Goal: Task Accomplishment & Management: Manage account settings

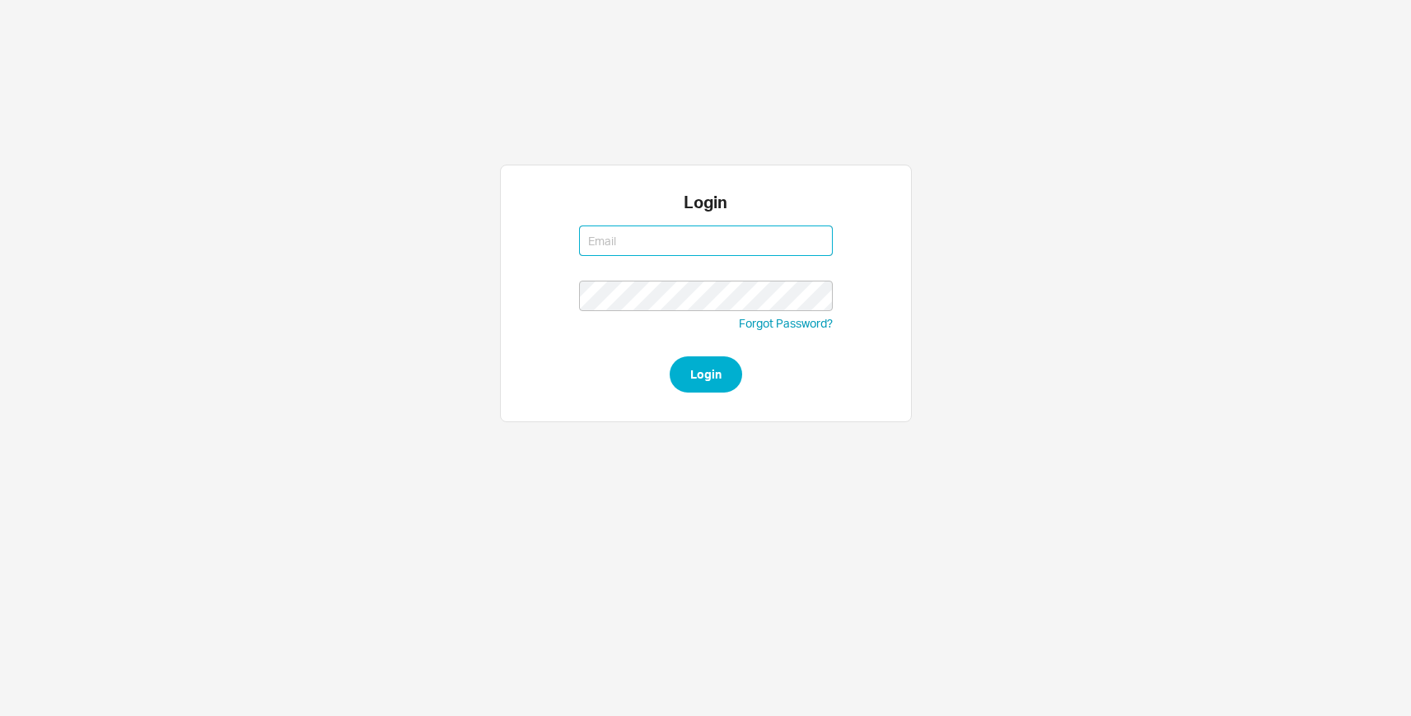
type input "[EMAIL_ADDRESS][DOMAIN_NAME]"
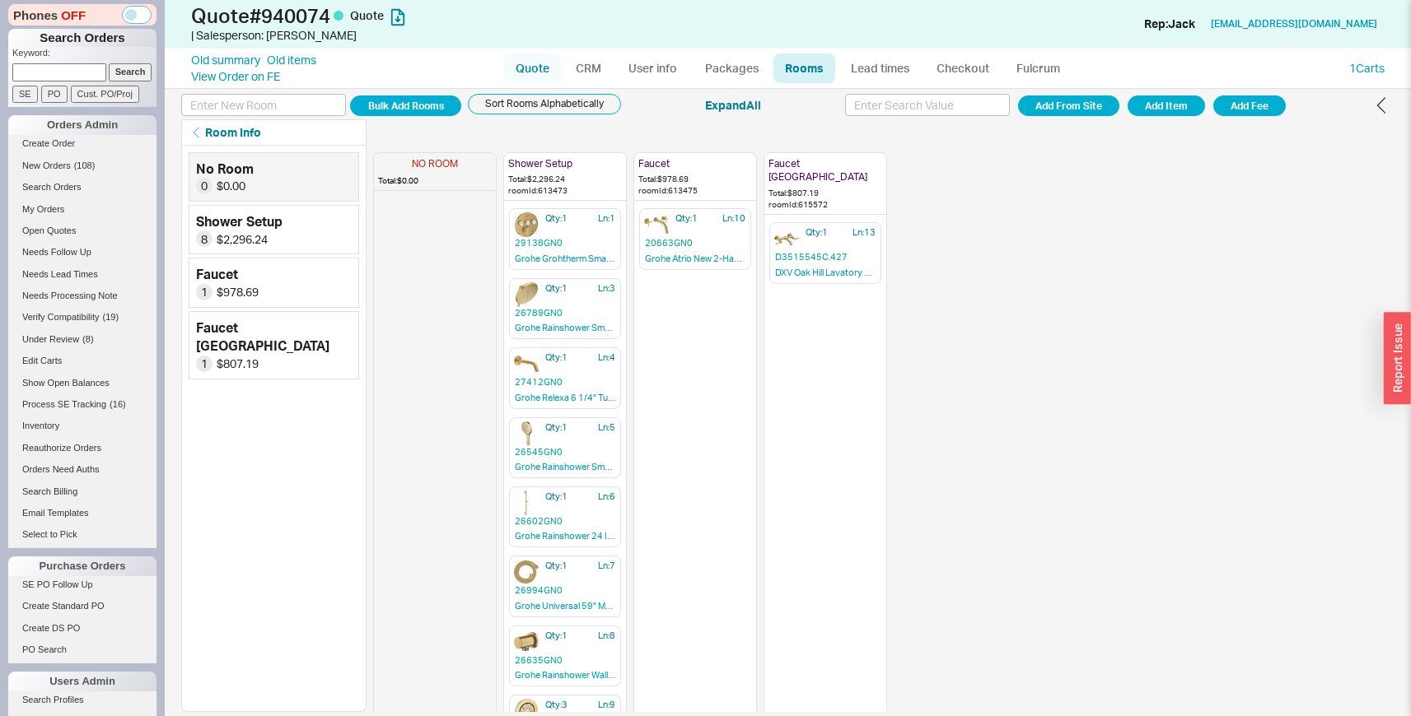
click at [530, 77] on link "Quote" at bounding box center [532, 69] width 57 height 30
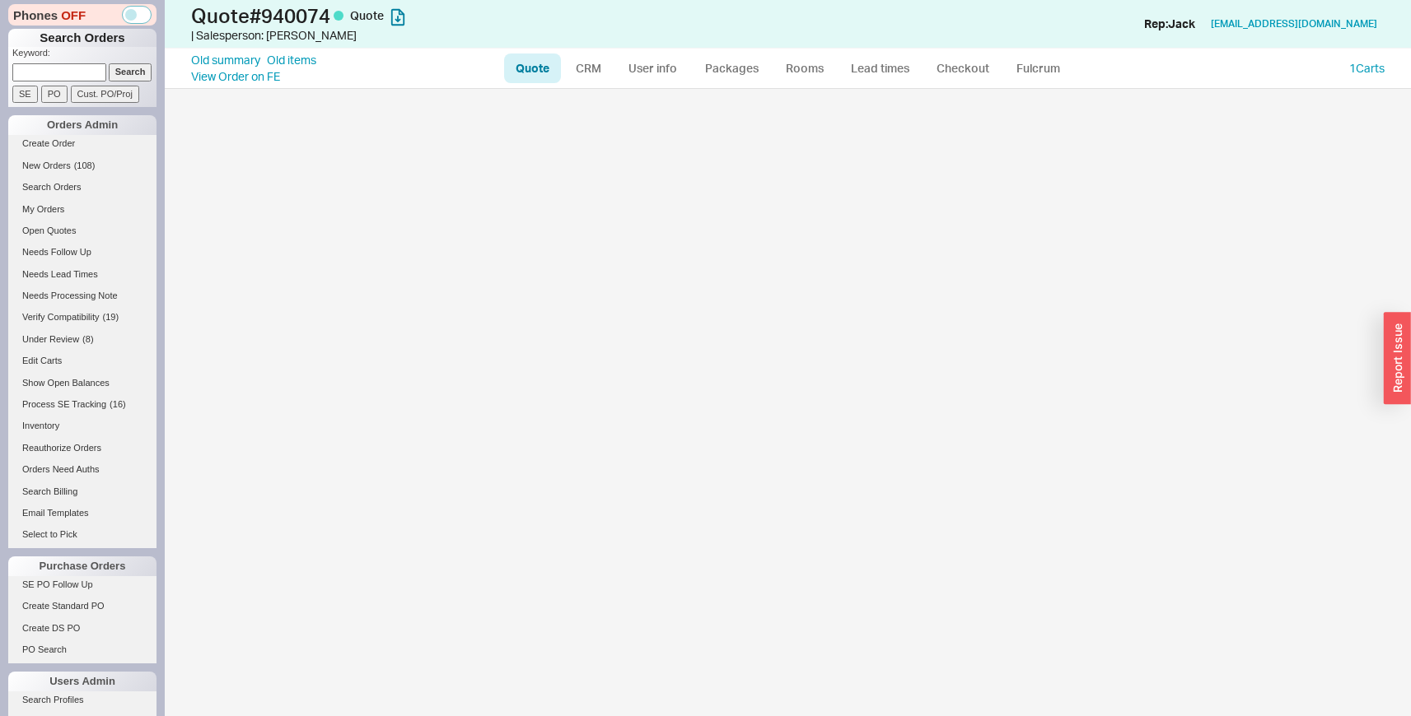
select select "LOW"
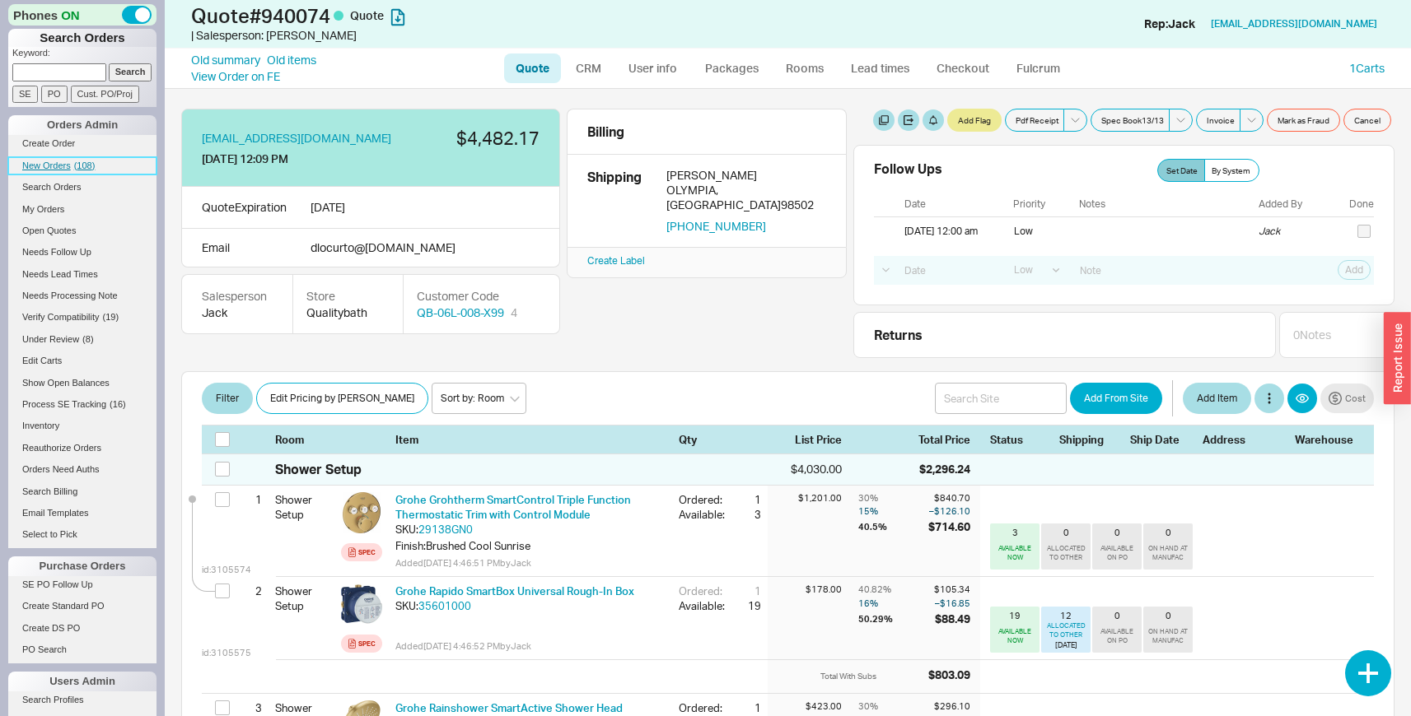
click at [70, 164] on span "New Orders" at bounding box center [46, 166] width 49 height 10
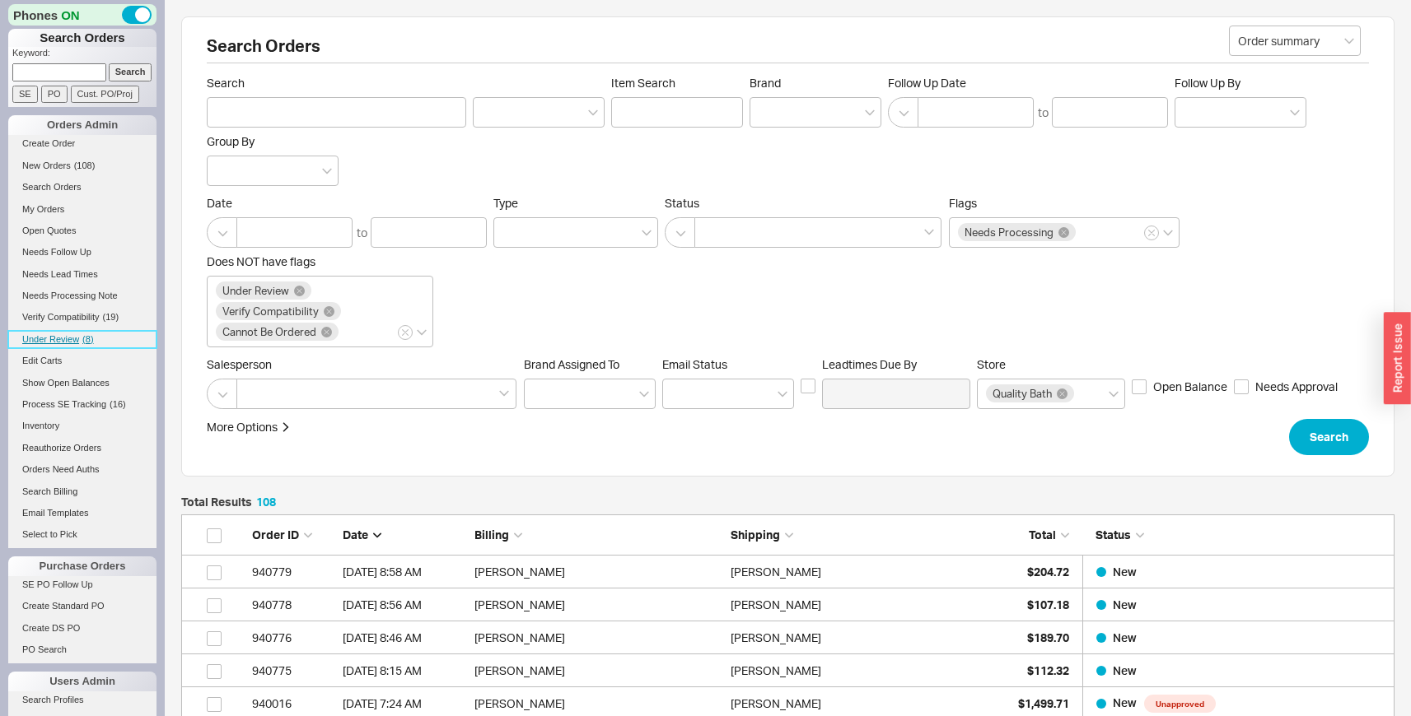
click at [79, 333] on link "Under Review ( 8 )" at bounding box center [82, 339] width 148 height 17
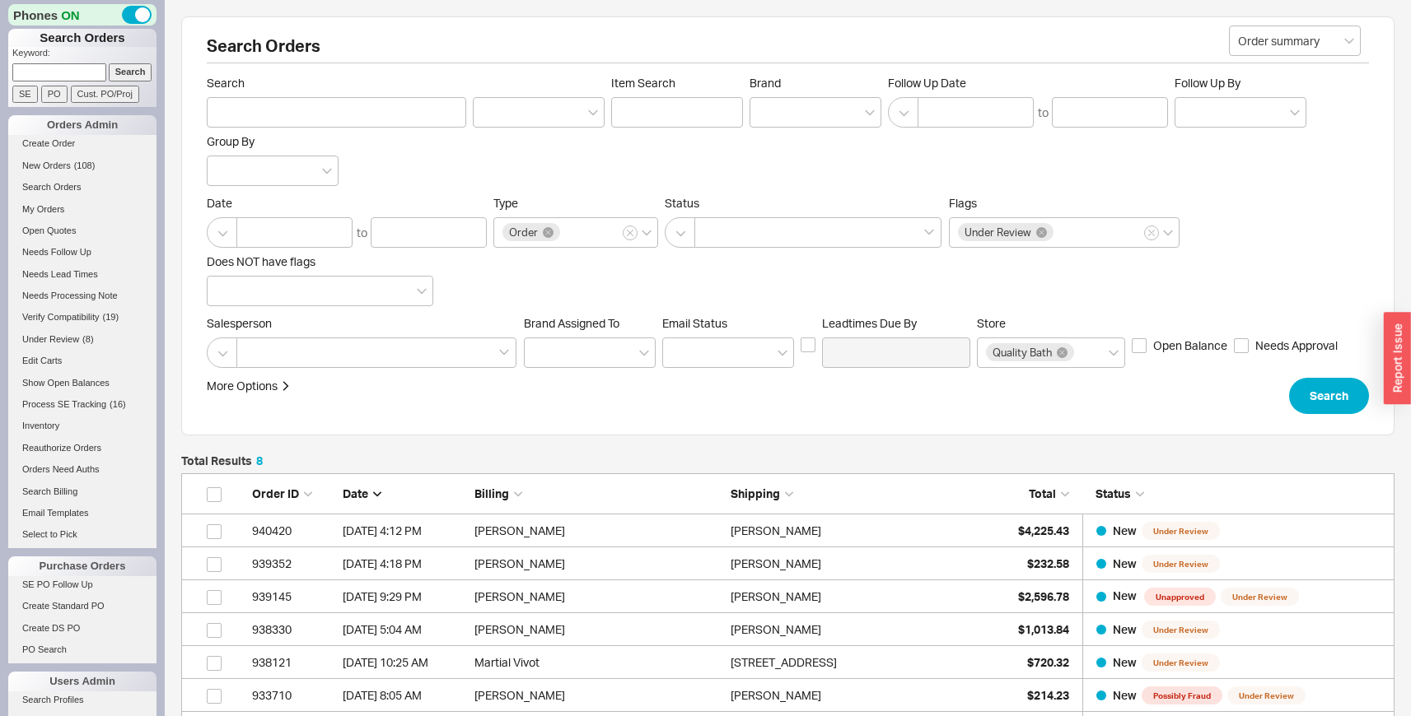
scroll to position [325, 1201]
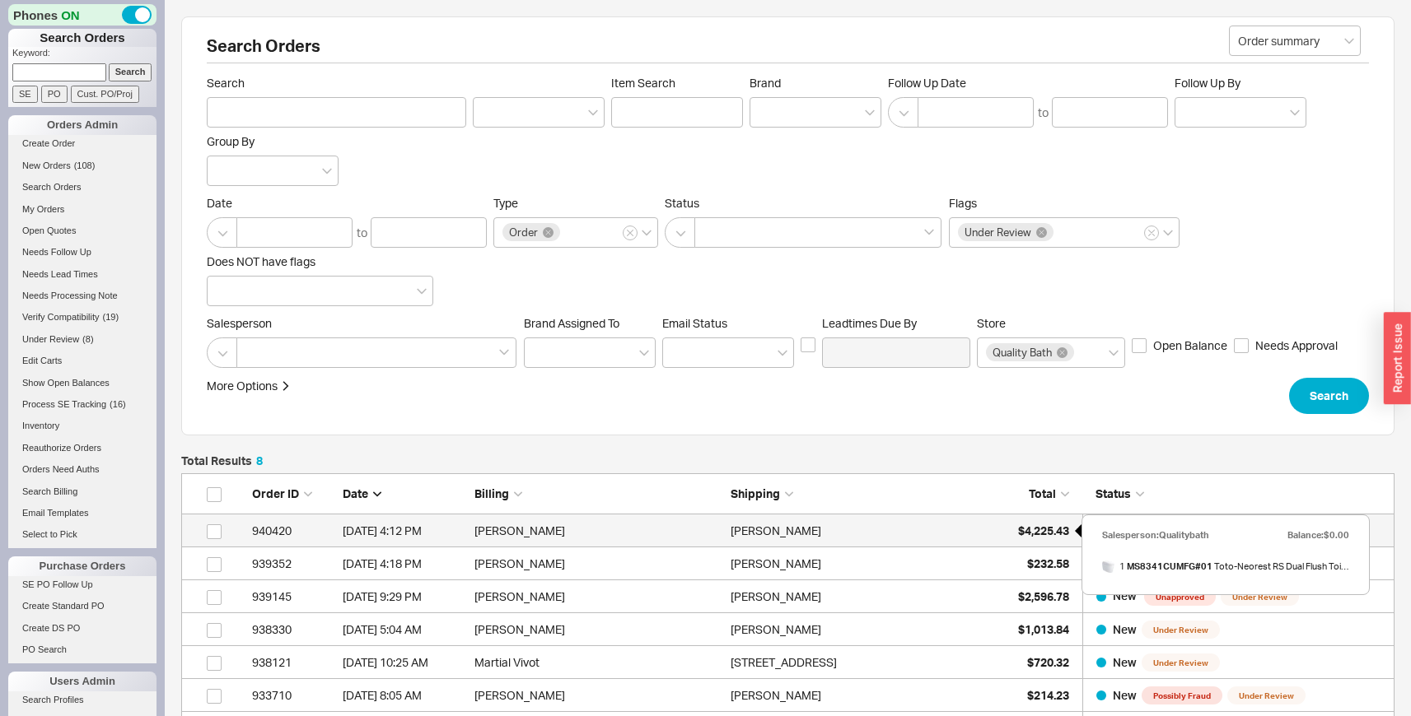
click at [1044, 536] on span "$4,225.43" at bounding box center [1043, 531] width 51 height 14
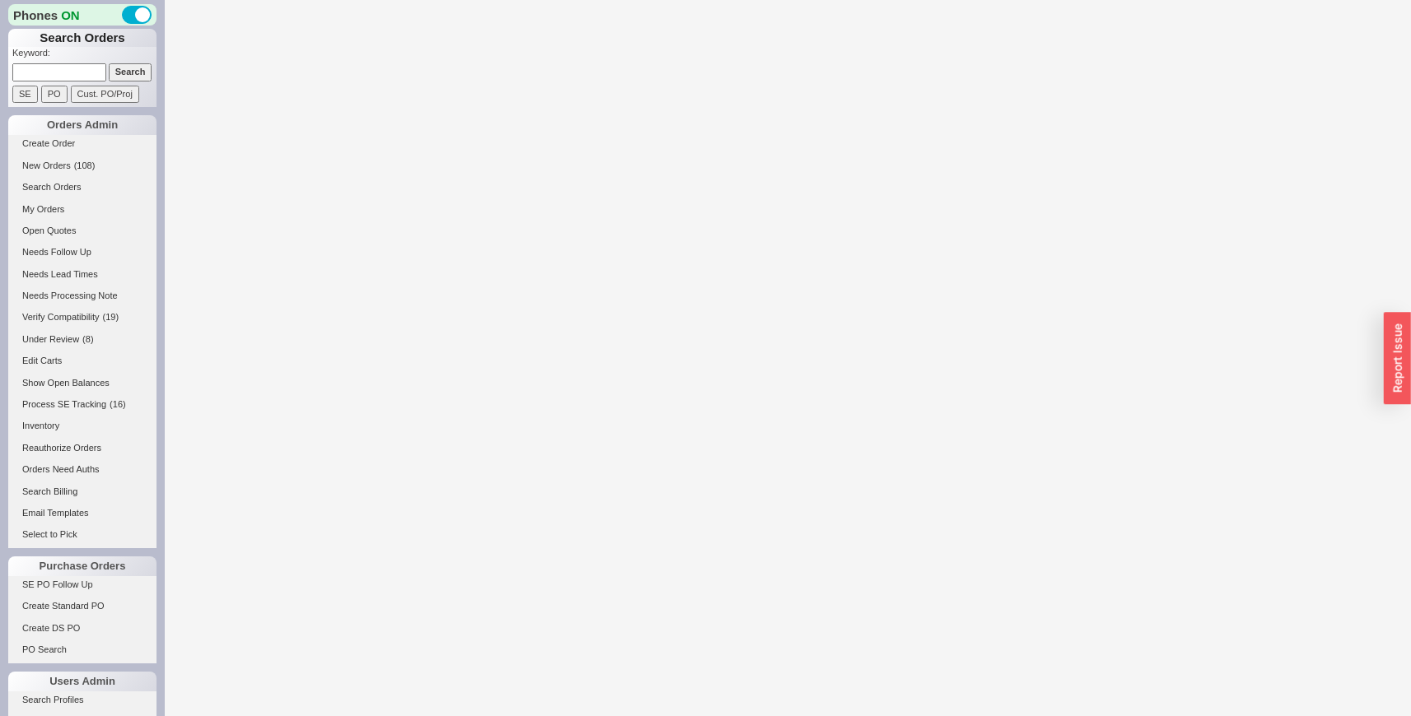
select select "LOW"
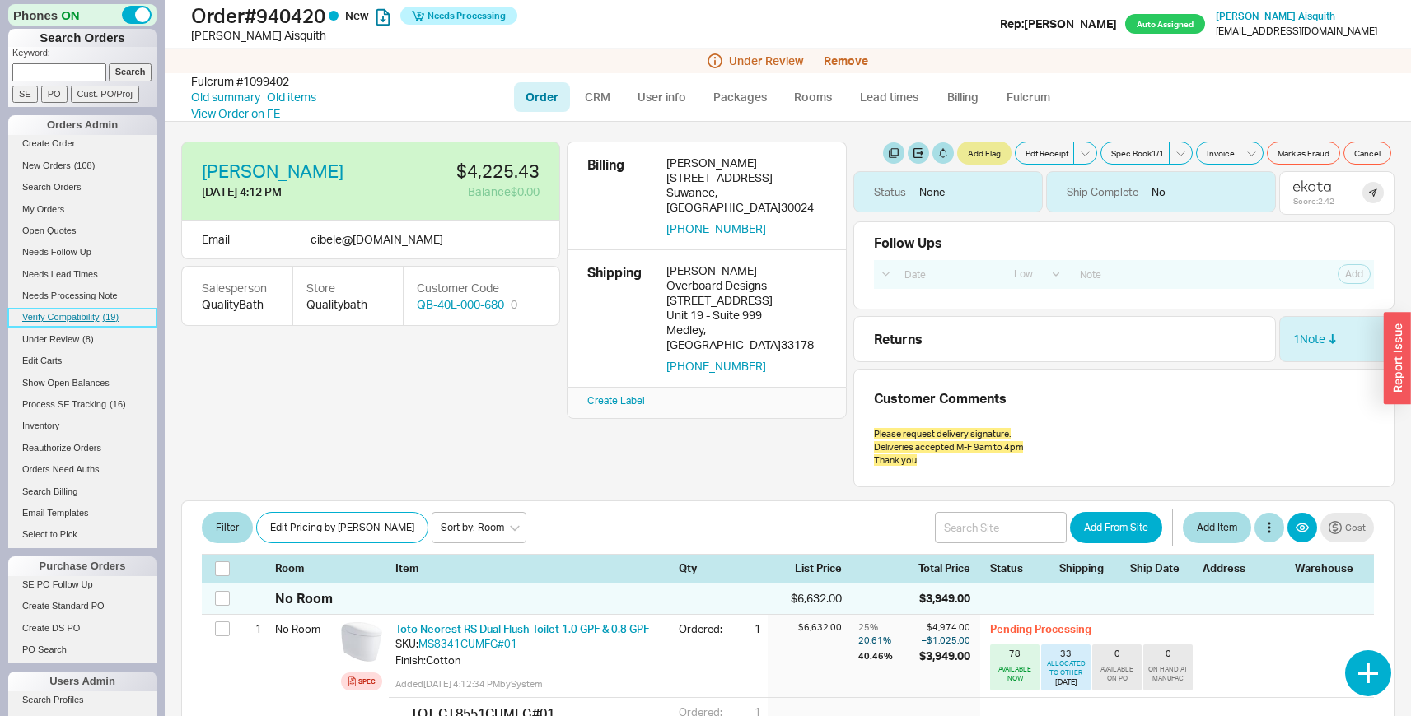
click at [74, 324] on link "Verify Compatibility ( 19 )" at bounding box center [82, 317] width 148 height 17
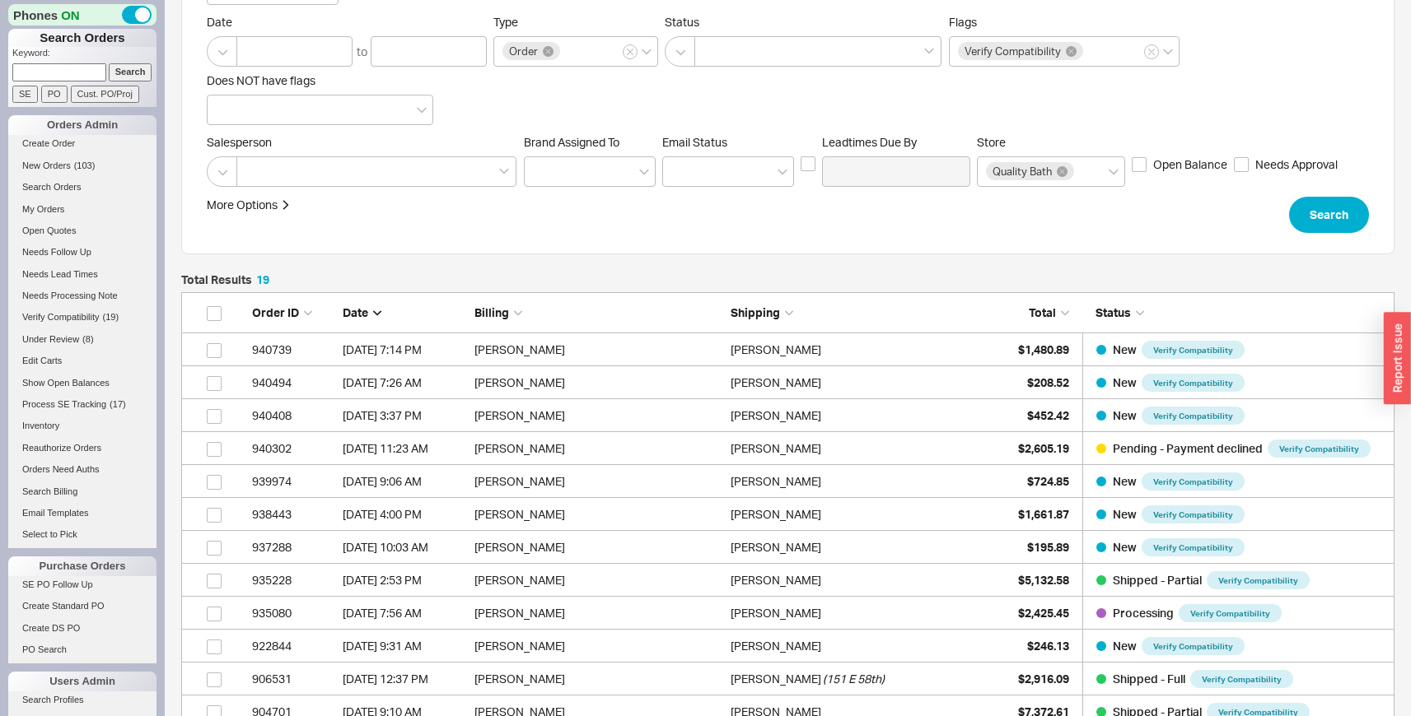
scroll to position [183, 0]
click at [47, 182] on link "Search Orders" at bounding box center [82, 187] width 148 height 17
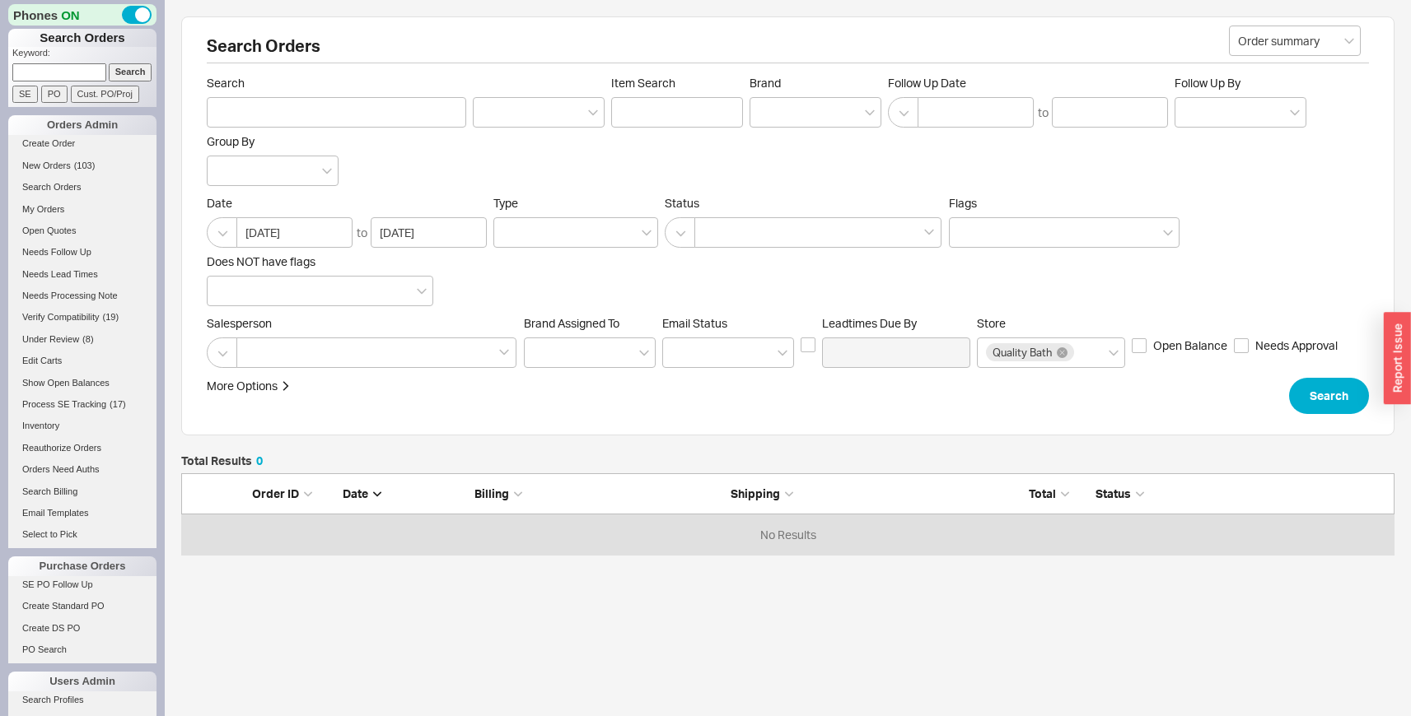
scroll to position [69, 1201]
click at [747, 229] on div at bounding box center [817, 232] width 247 height 30
click at [715, 229] on input at bounding box center [709, 232] width 12 height 19
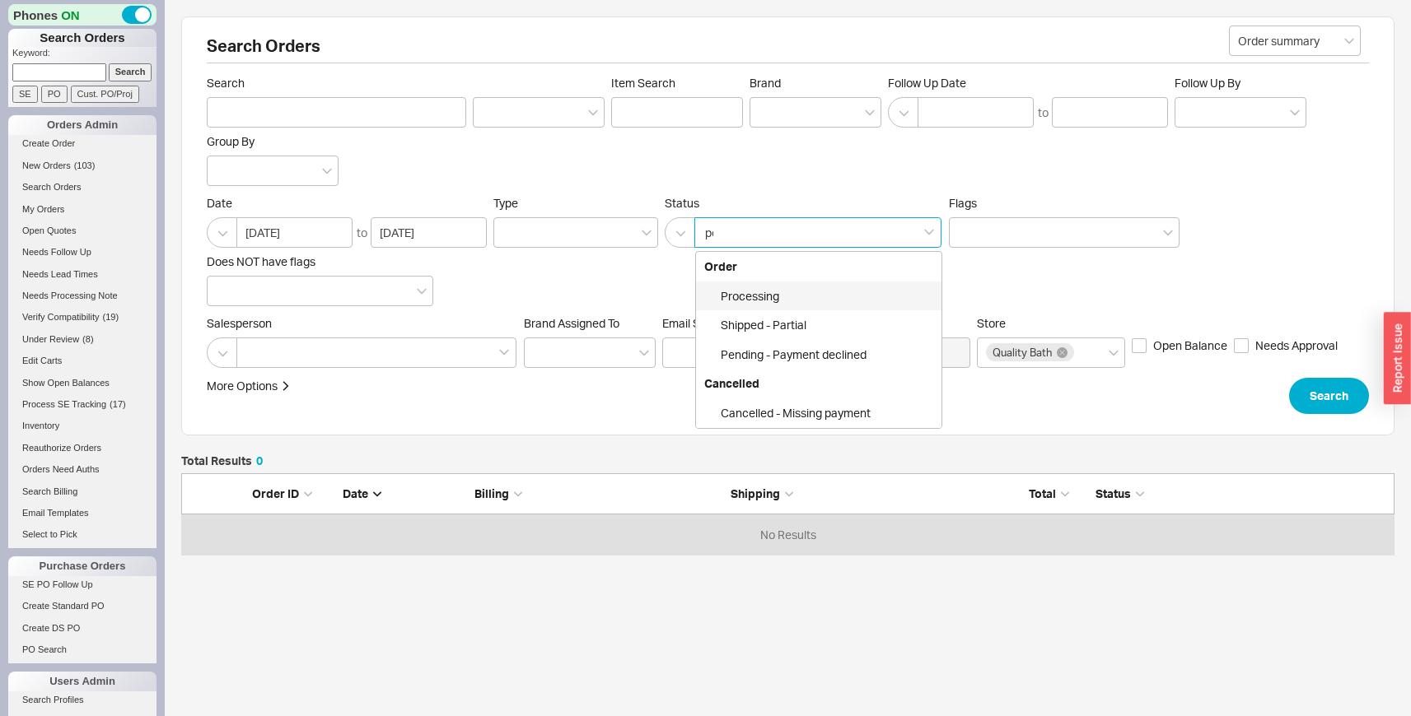
type input "pen"
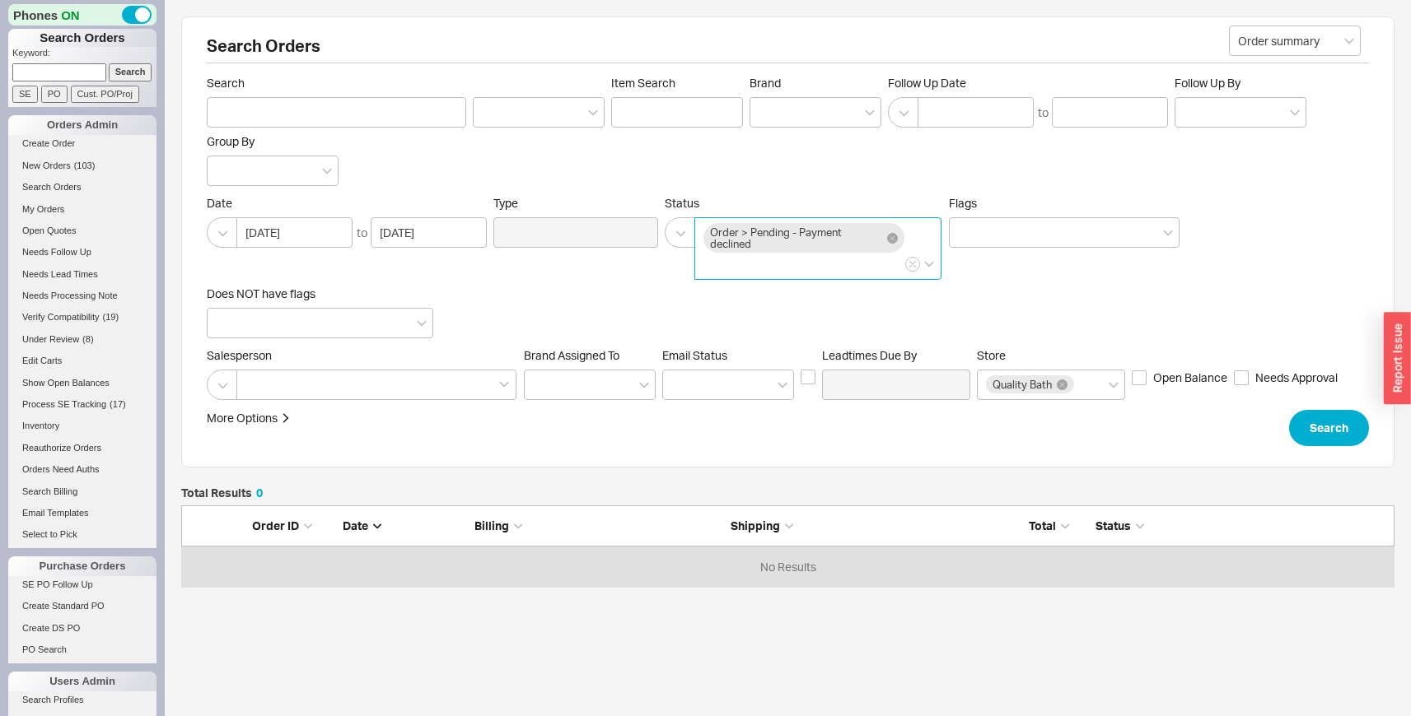
click button "Search" at bounding box center [1329, 428] width 80 height 36
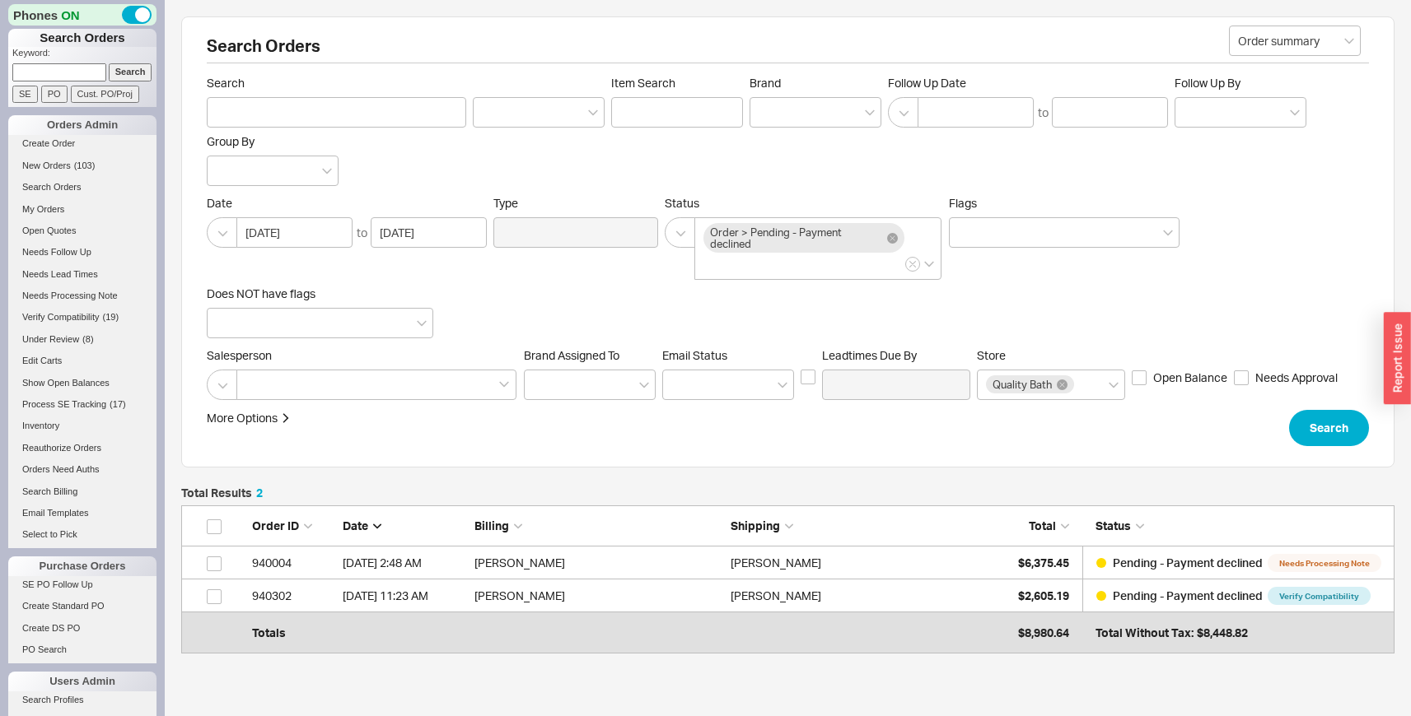
scroll to position [128, 1201]
click at [986, 567] on link "940004 [DATE] 2:48 AM [PERSON_NAME] [PERSON_NAME] $6,375.45 Pending - Payment d…" at bounding box center [787, 563] width 1213 height 33
select select "LOW"
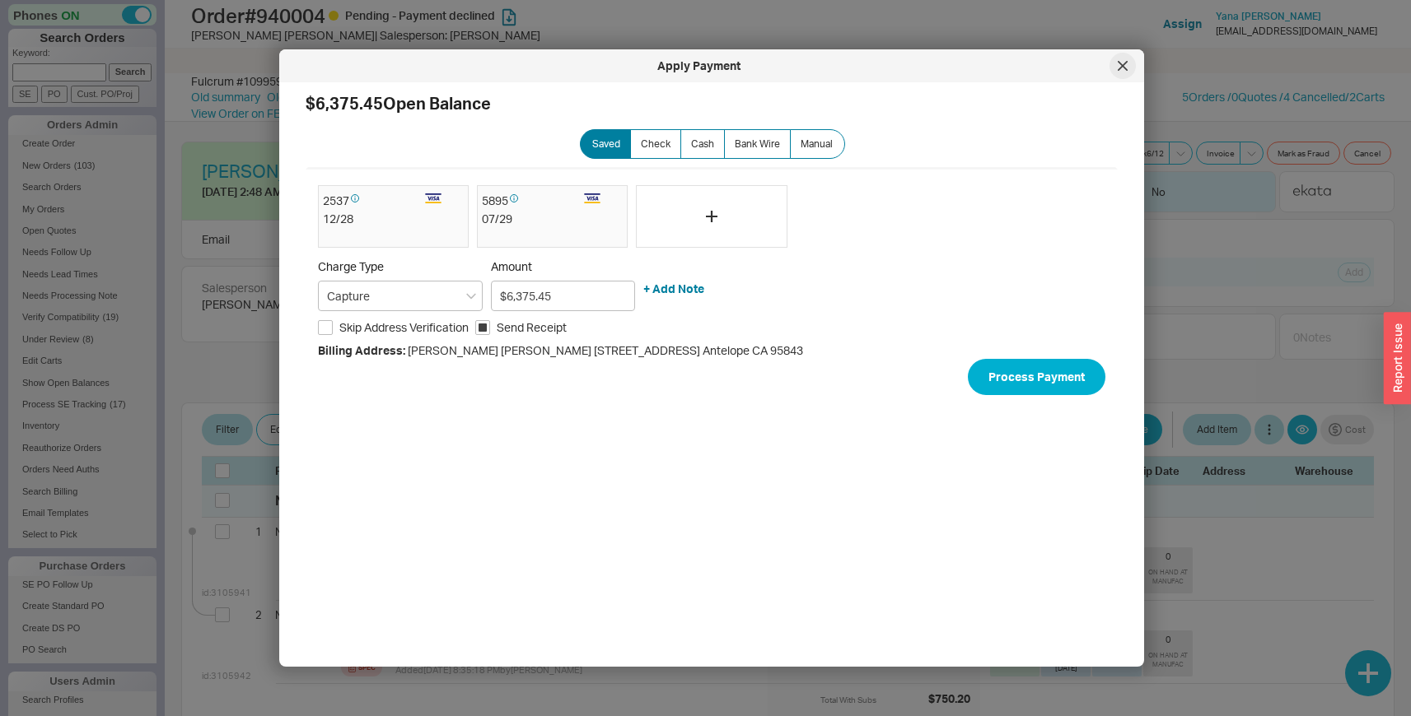
click at [1119, 72] on div at bounding box center [1122, 66] width 26 height 26
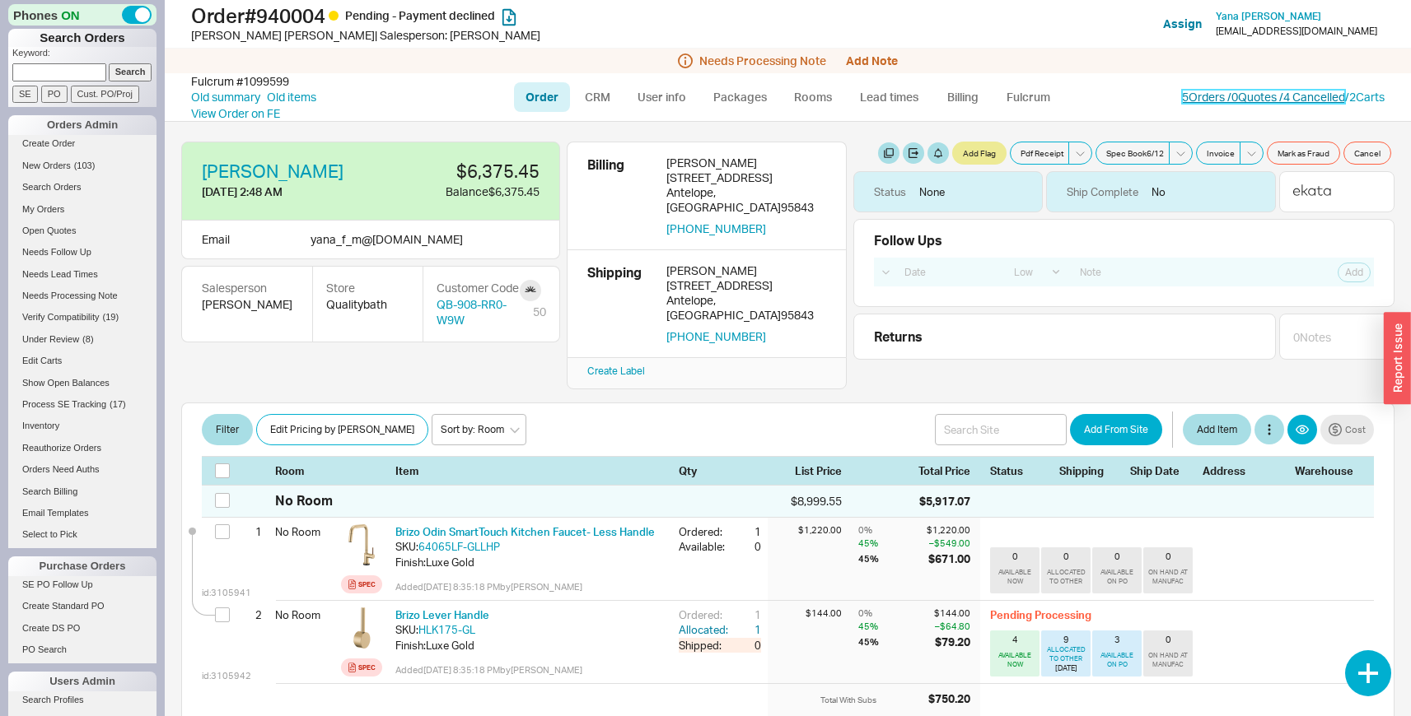
click at [1242, 104] on link "5 Orders / 0 Quotes / 4 Cancelled" at bounding box center [1263, 97] width 163 height 14
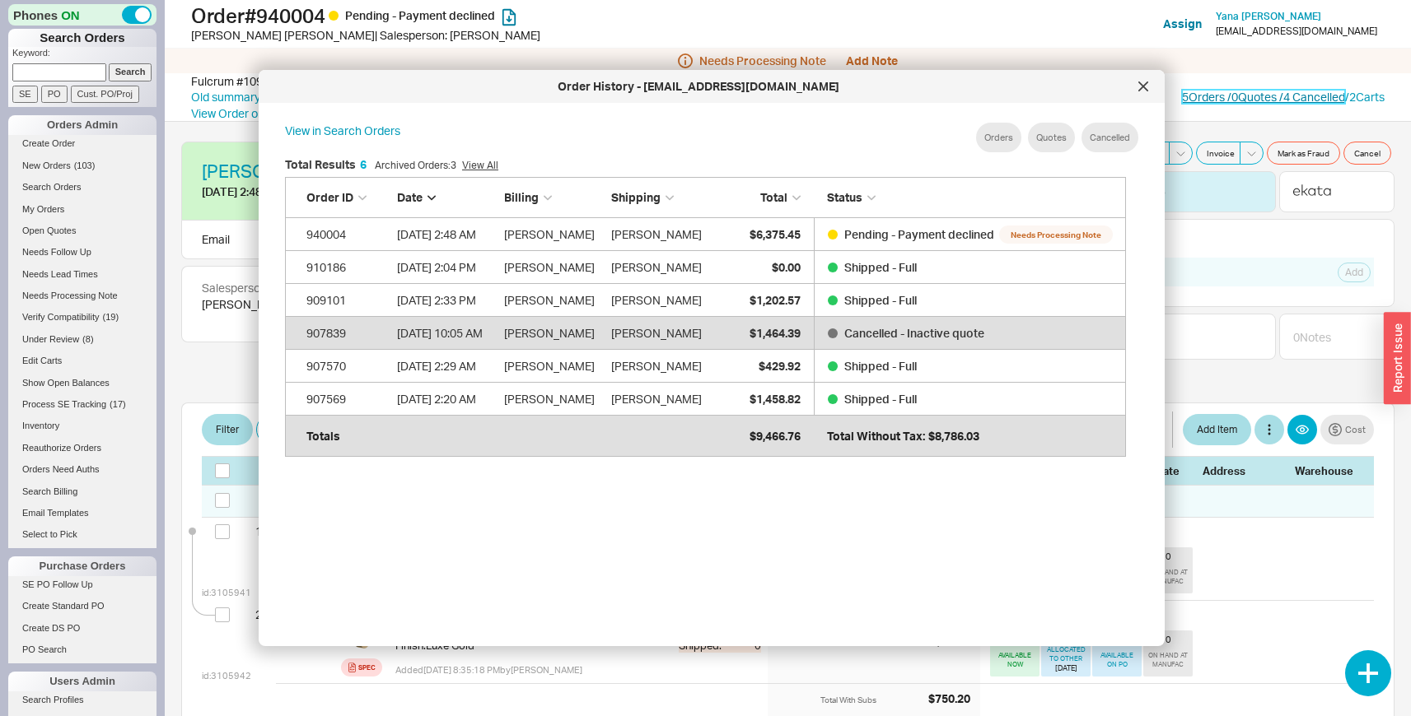
scroll to position [492, 855]
click at [1133, 86] on div at bounding box center [1143, 86] width 26 height 26
